Goal: Task Accomplishment & Management: Manage account settings

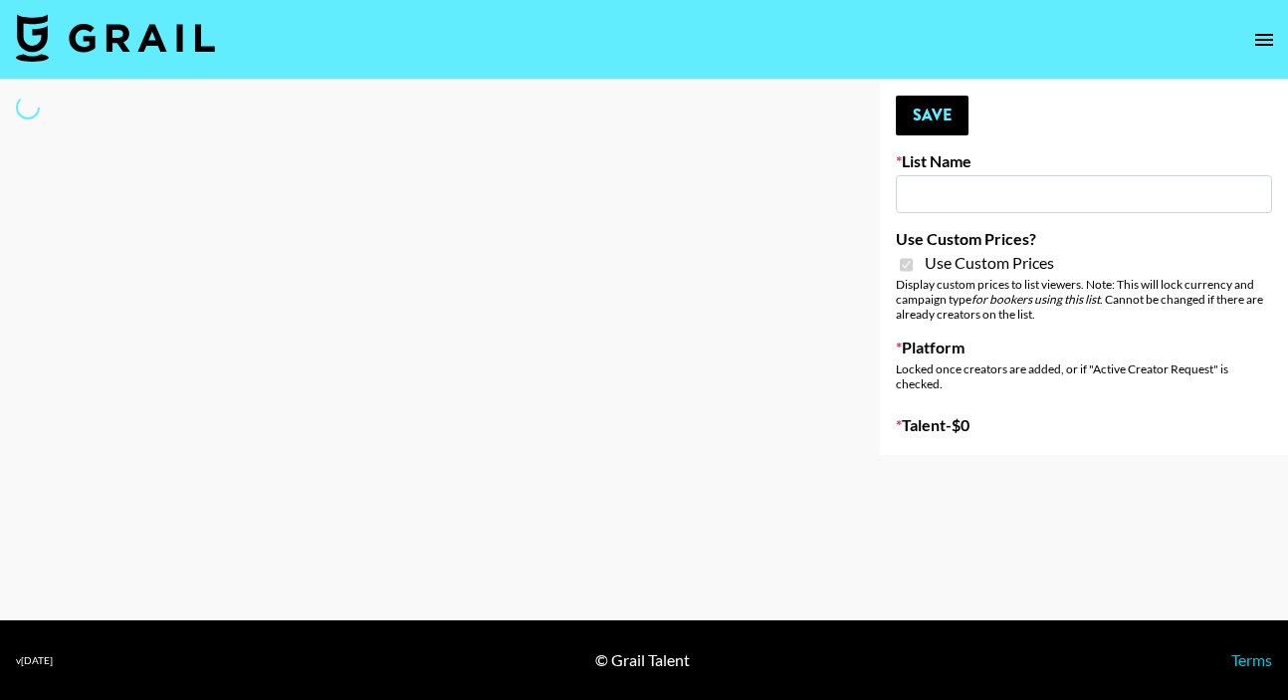
type input "Primal Harvest NEW ([DATE])"
checkbox input "true"
select select "Brand"
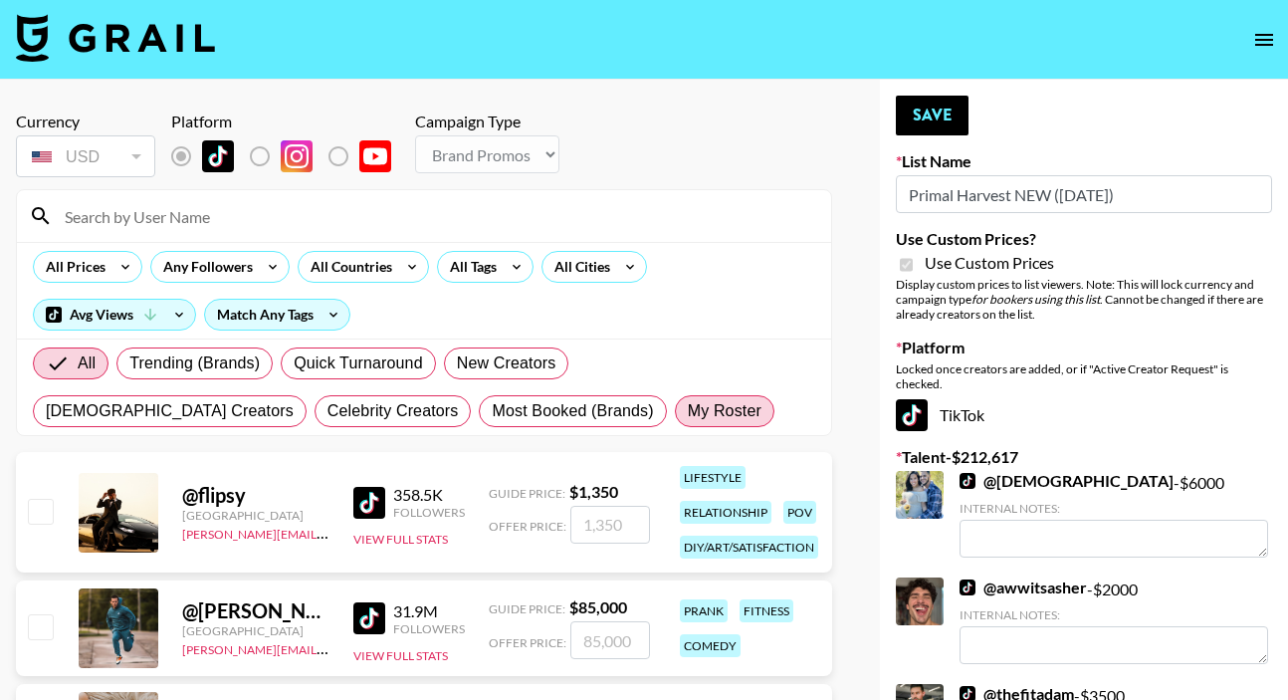
click at [688, 413] on span "My Roster" at bounding box center [725, 411] width 74 height 24
click at [688, 411] on input "My Roster" at bounding box center [688, 411] width 0 height 0
radio input "true"
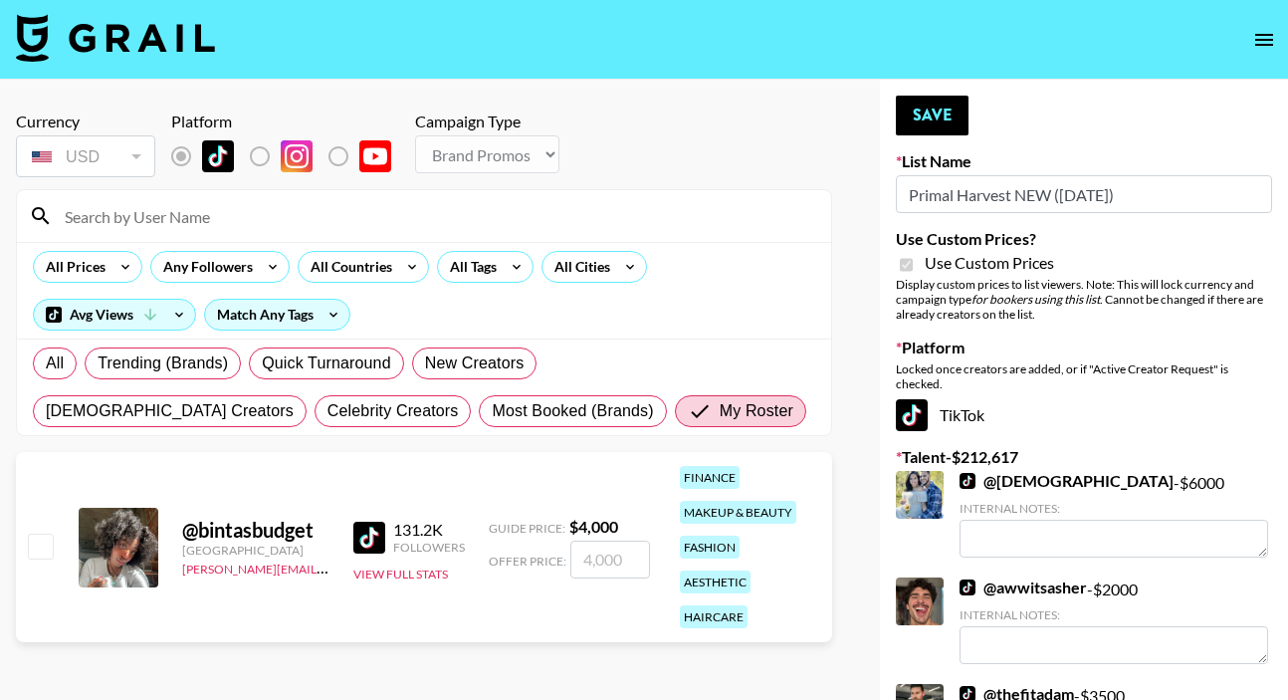
click at [597, 558] on input "number" at bounding box center [611, 560] width 80 height 38
checkbox input "true"
type input "400"
click at [923, 114] on button "Save" at bounding box center [932, 116] width 73 height 40
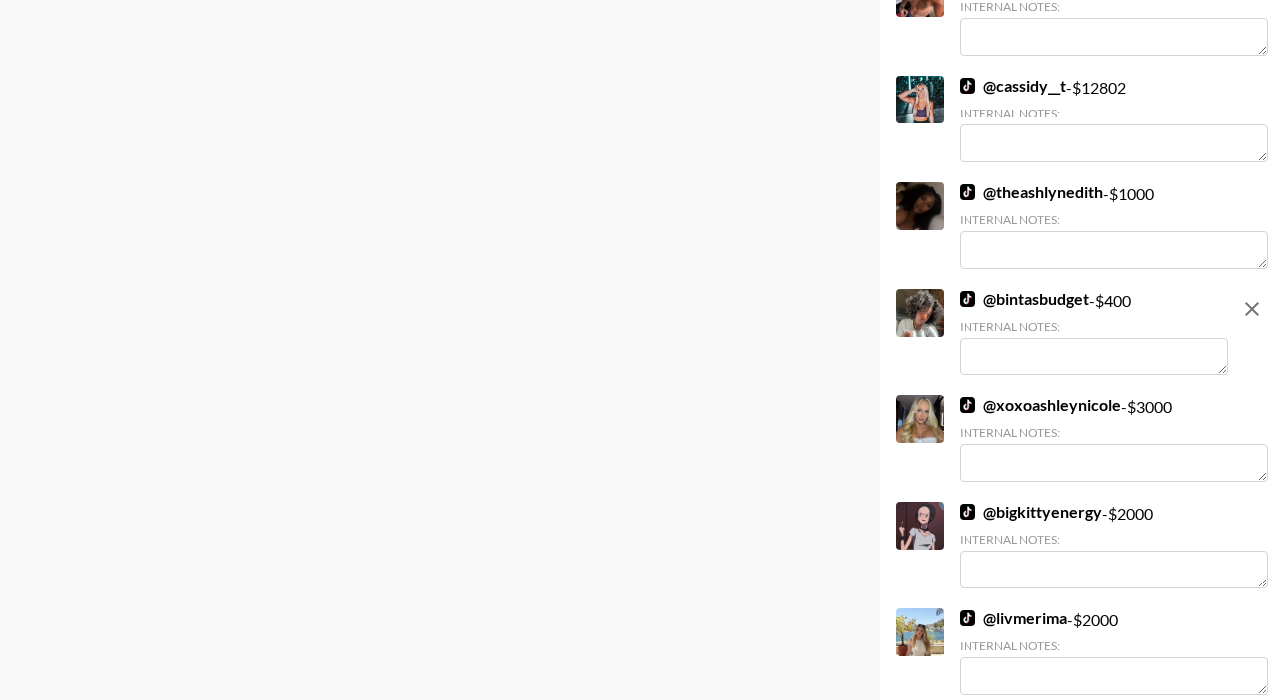
scroll to position [3274, 0]
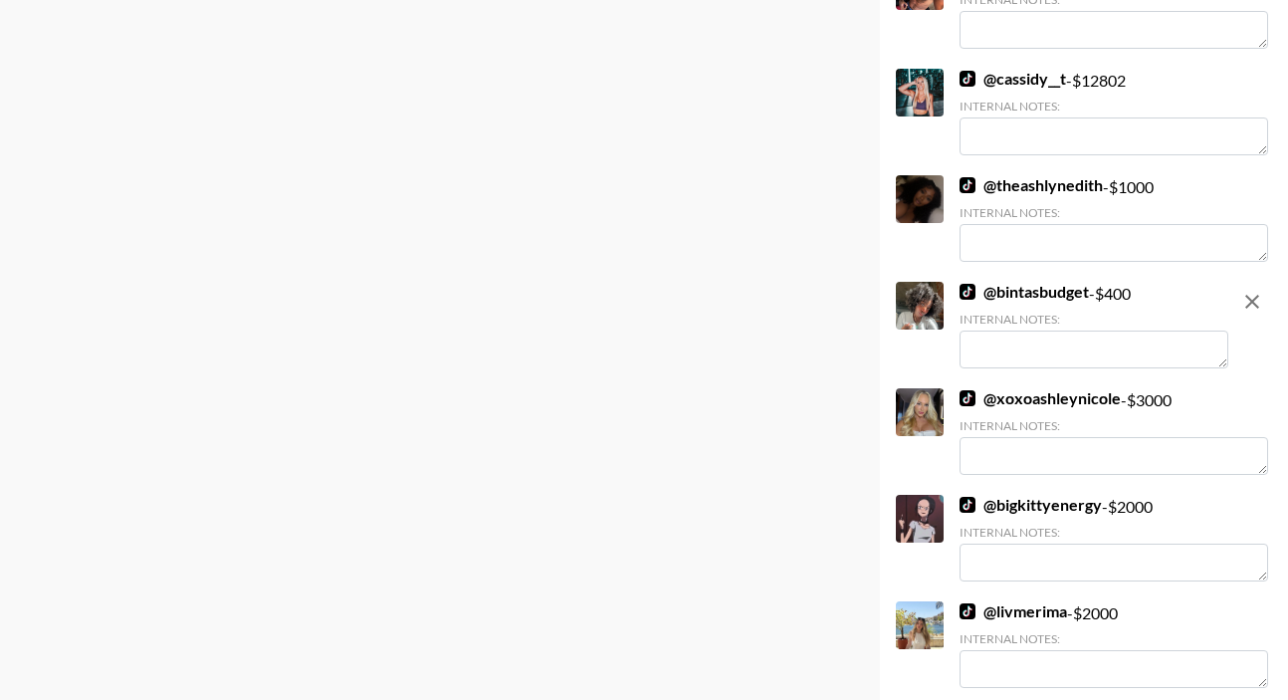
click at [1011, 331] on textarea at bounding box center [1094, 350] width 269 height 38
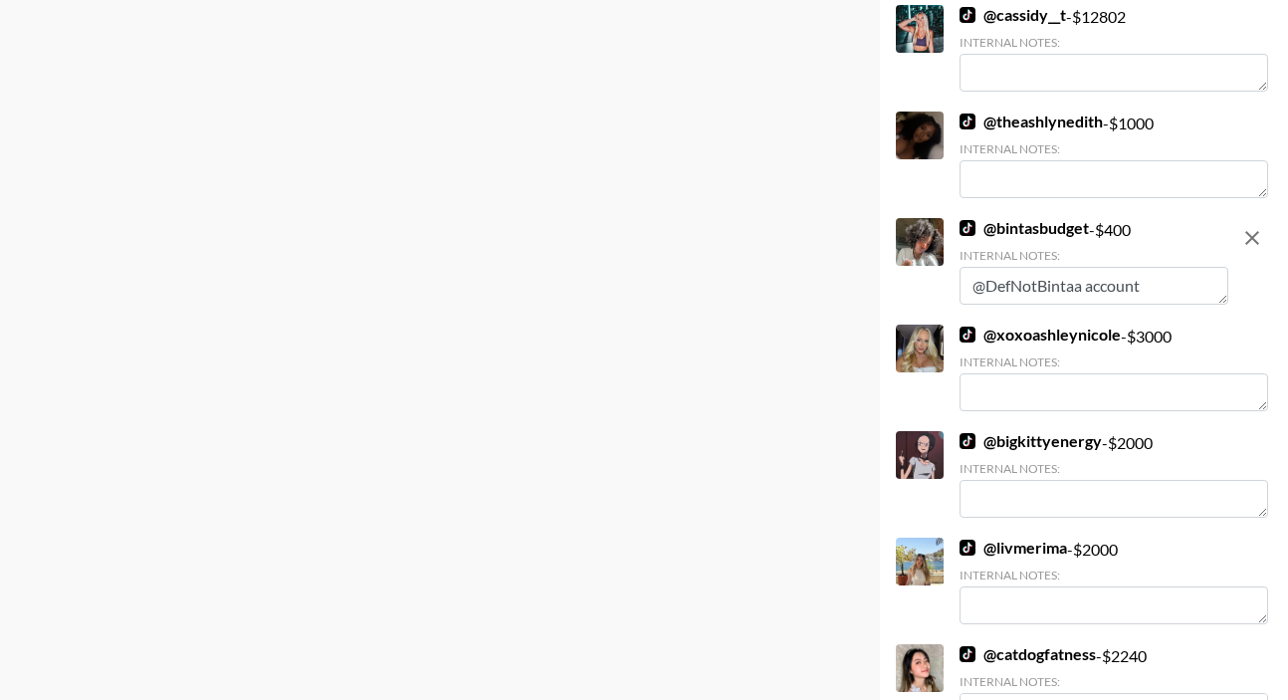
click at [977, 267] on textarea "@DefNotBintaa account" at bounding box center [1094, 286] width 269 height 38
type textarea "Posted to @DefNotBintaa account"
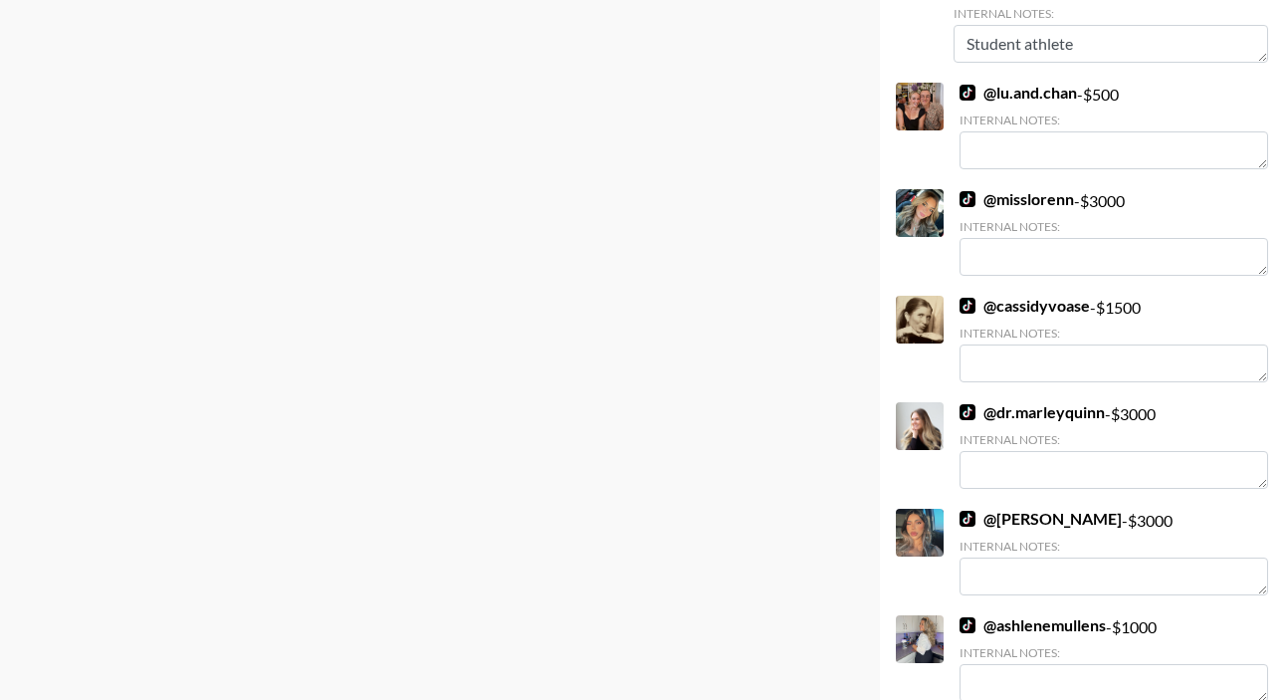
scroll to position [0, 0]
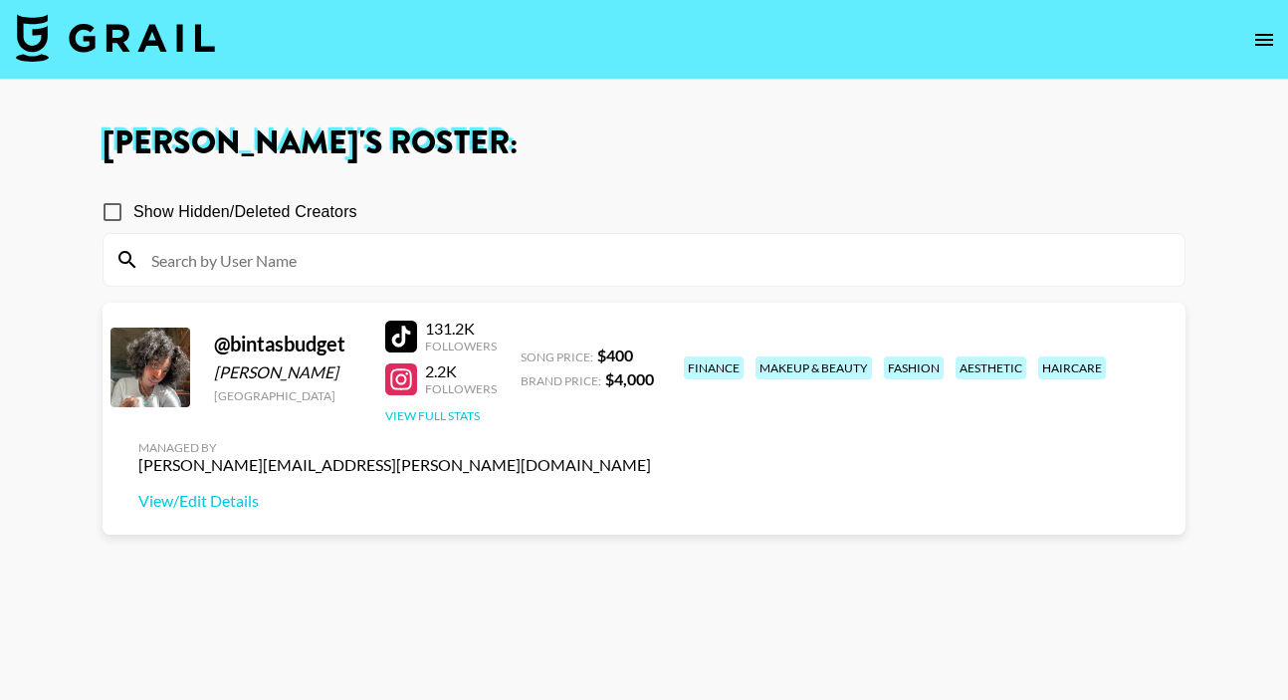
click at [440, 416] on button "View Full Stats" at bounding box center [432, 415] width 95 height 15
click at [444, 408] on button "View Full Stats" at bounding box center [432, 415] width 95 height 15
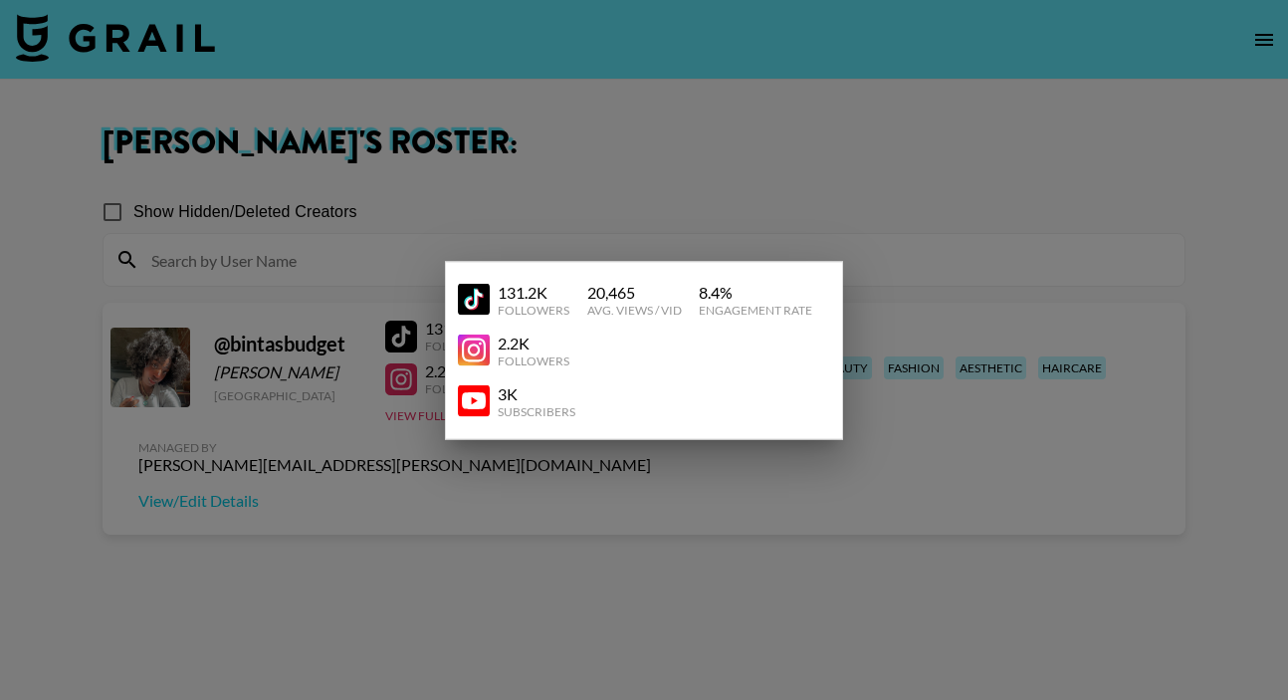
click at [721, 151] on div at bounding box center [644, 350] width 1288 height 700
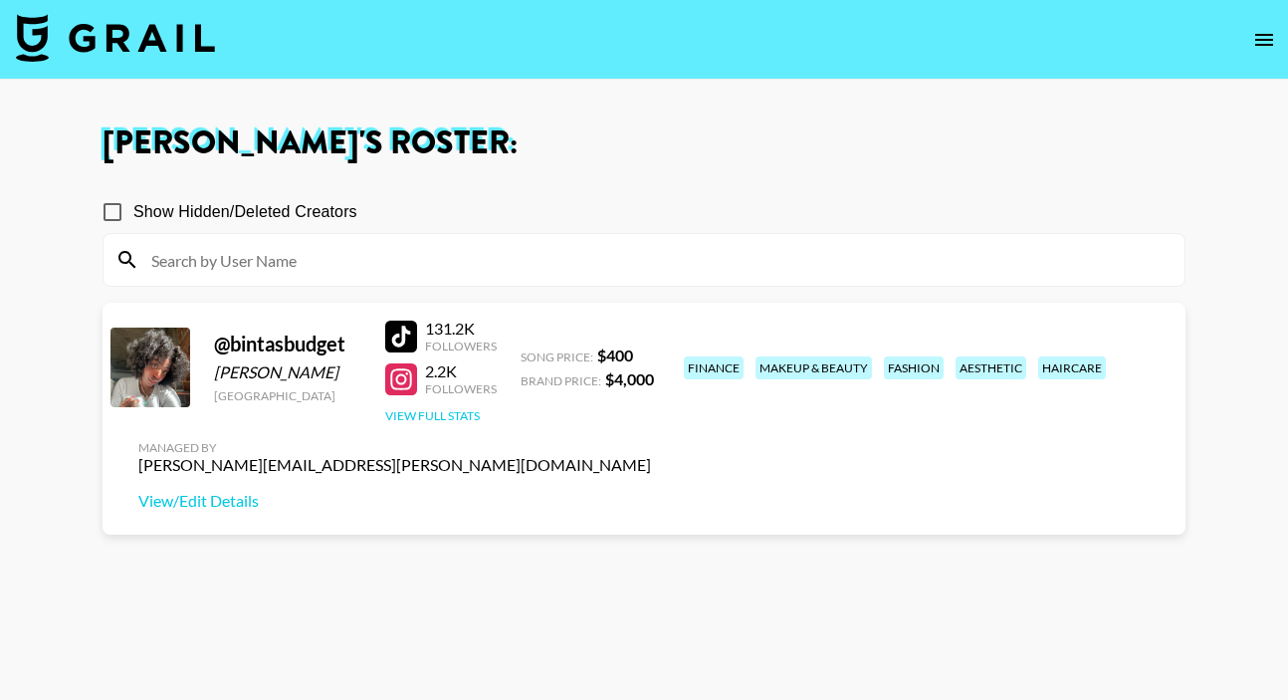
click at [443, 420] on button "View Full Stats" at bounding box center [432, 415] width 95 height 15
